Goal: Task Accomplishment & Management: Use online tool/utility

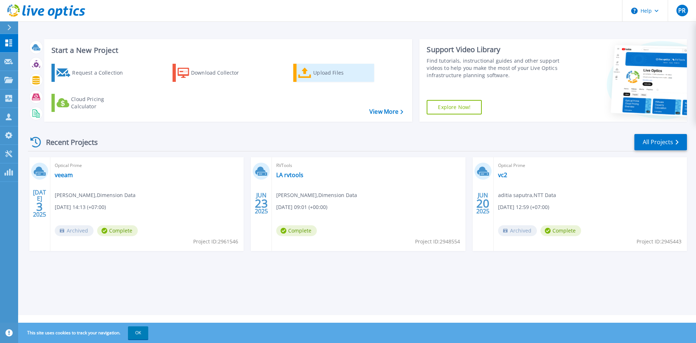
click at [308, 75] on icon at bounding box center [304, 73] width 13 height 11
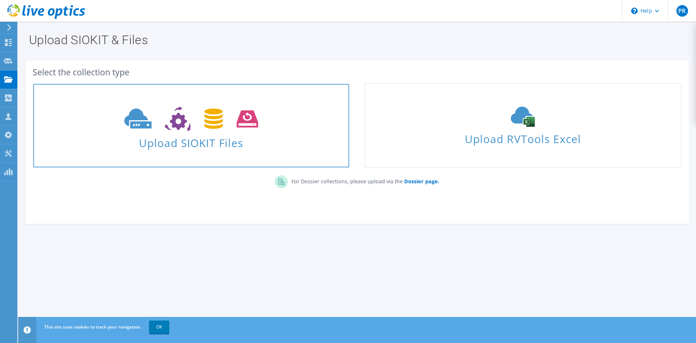
click at [167, 130] on icon at bounding box center [191, 119] width 134 height 25
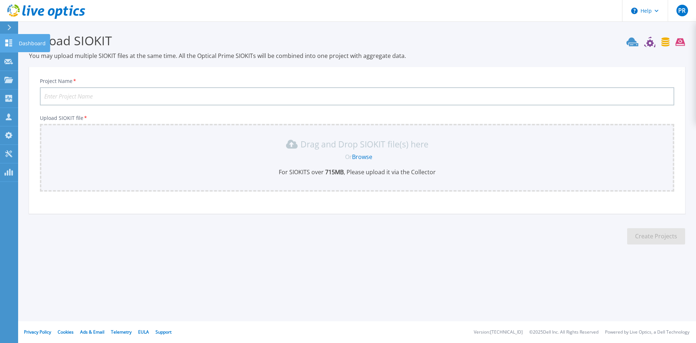
click at [10, 38] on link "Dashboard Dashboard" at bounding box center [9, 43] width 18 height 18
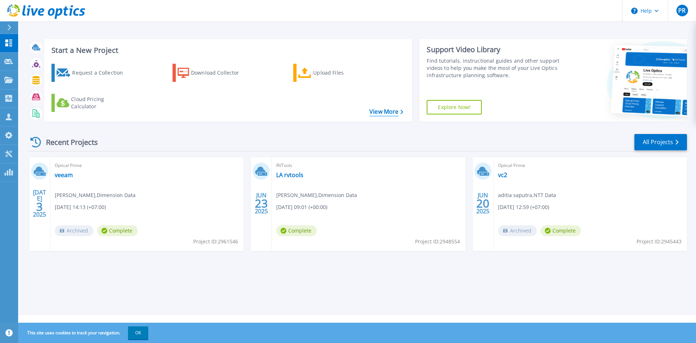
click at [378, 114] on link "View More" at bounding box center [386, 111] width 34 height 7
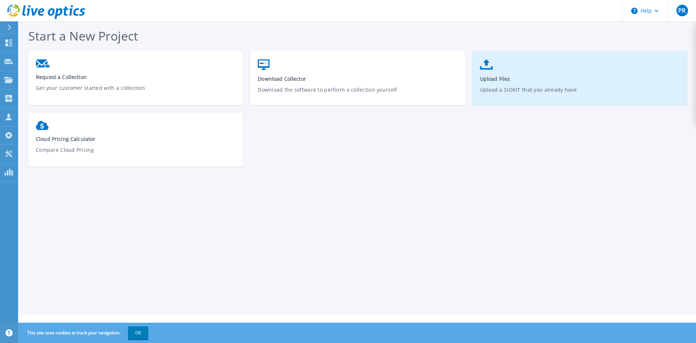
click at [503, 74] on link "Upload Files Upload a SIOKIT that you already have" at bounding box center [579, 82] width 215 height 52
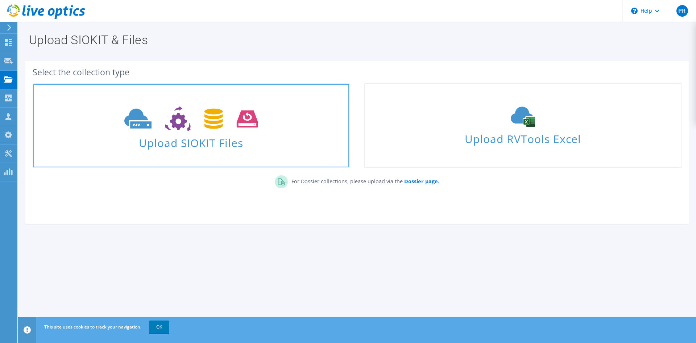
click at [195, 119] on icon at bounding box center [191, 119] width 134 height 25
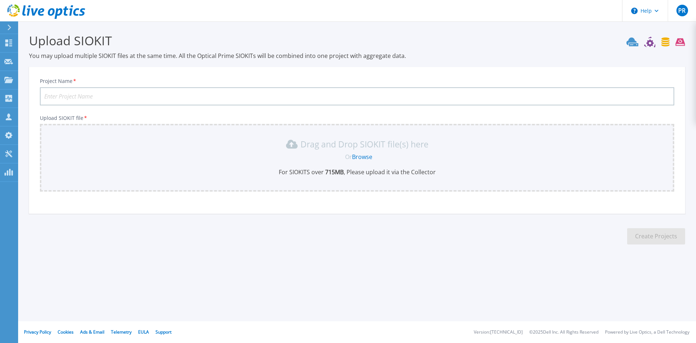
click at [364, 157] on link "Browse" at bounding box center [362, 157] width 20 height 8
click at [9, 32] on div at bounding box center [13, 27] width 12 height 12
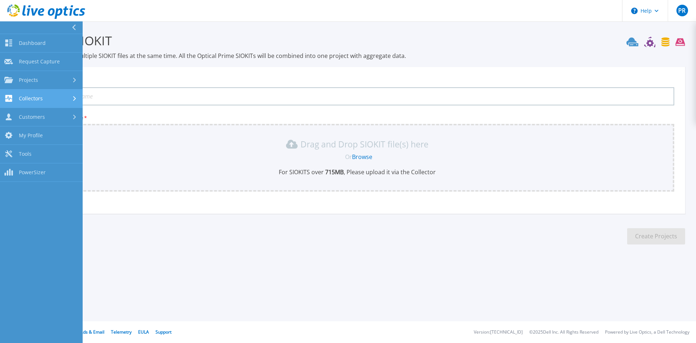
click at [50, 99] on div "Collectors" at bounding box center [41, 98] width 74 height 7
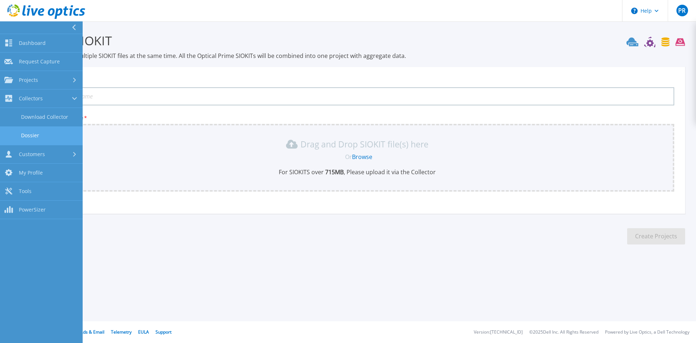
click at [34, 133] on link "Dossier" at bounding box center [41, 136] width 83 height 18
